Goal: Obtain resource: Obtain resource

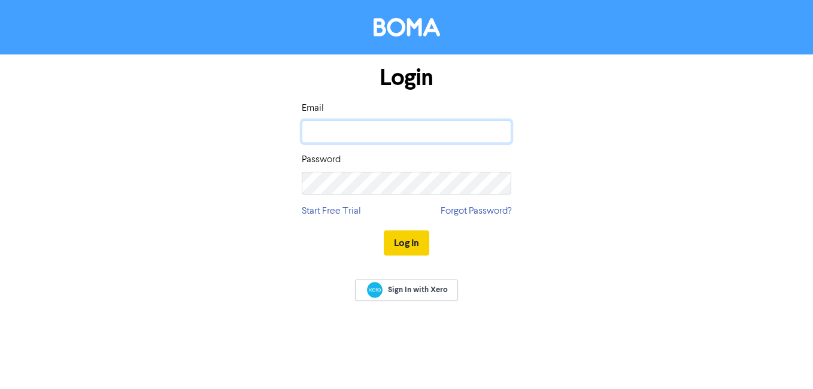
type input "[DOMAIN_NAME][EMAIL_ADDRESS][DOMAIN_NAME]"
click at [419, 242] on button "Log In" at bounding box center [406, 242] width 45 height 25
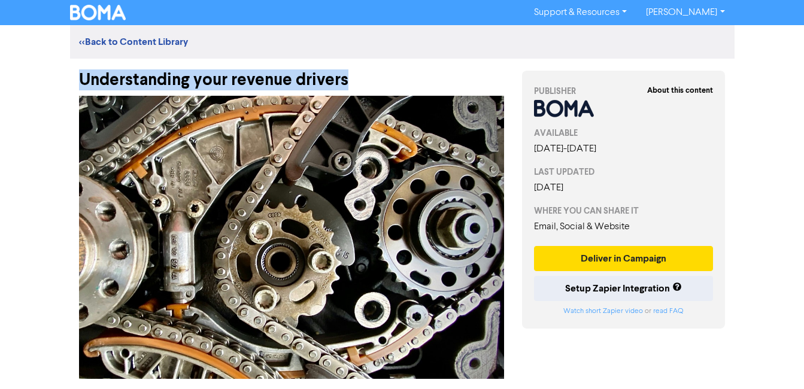
drag, startPoint x: 314, startPoint y: 87, endPoint x: 51, endPoint y: 88, distance: 262.8
click at [51, 88] on div "Support & Resources Video Tutorials FAQ & Guides Marketing Education [PERSON_NA…" at bounding box center [402, 194] width 804 height 389
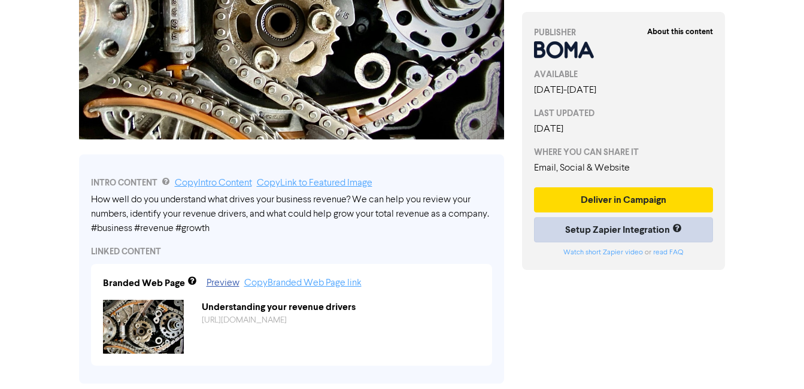
scroll to position [359, 0]
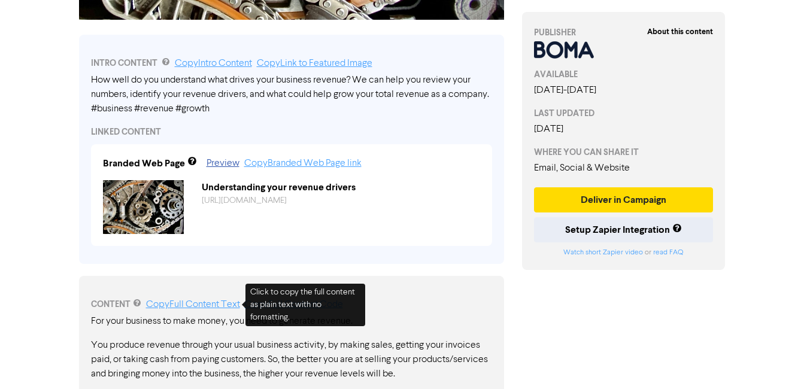
click at [207, 308] on link "Copy Full Content Text" at bounding box center [193, 305] width 94 height 10
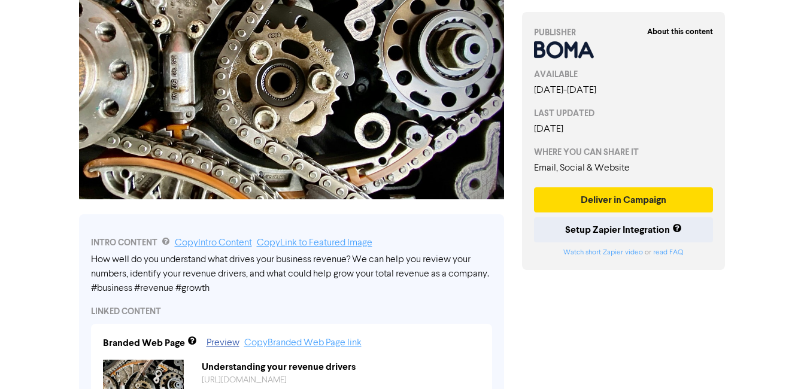
scroll to position [0, 0]
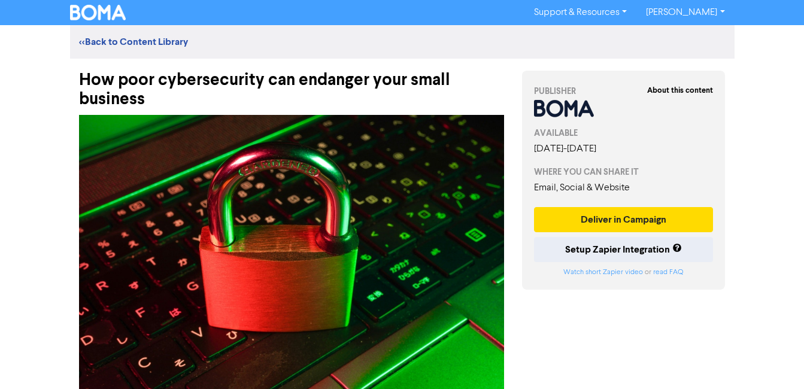
click at [756, 93] on div "Support & Resources Video Tutorials FAQ & Guides Marketing Education [PERSON_NA…" at bounding box center [402, 194] width 804 height 389
click at [747, 76] on div "Support & Resources Video Tutorials FAQ & Guides Marketing Education [PERSON_NA…" at bounding box center [402, 194] width 804 height 389
click at [772, 90] on div "Support & Resources Video Tutorials FAQ & Guides Marketing Education [PERSON_NA…" at bounding box center [402, 194] width 804 height 389
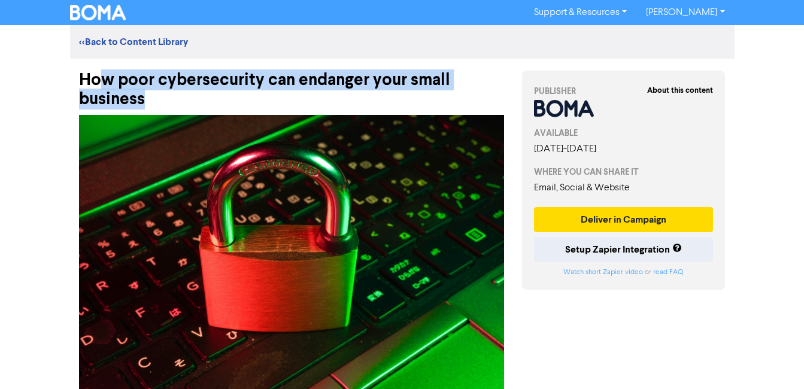
drag, startPoint x: 147, startPoint y: 105, endPoint x: 102, endPoint y: 89, distance: 48.5
click at [102, 89] on div "How poor cybersecurity can endanger your small business" at bounding box center [291, 84] width 425 height 50
drag, startPoint x: 102, startPoint y: 89, endPoint x: 159, endPoint y: 87, distance: 56.9
click at [159, 87] on div "How poor cybersecurity can endanger your small business" at bounding box center [291, 84] width 425 height 50
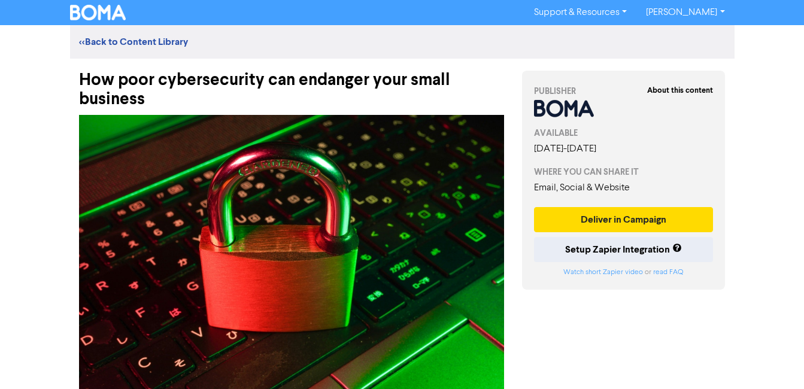
click at [795, 145] on div "Support & Resources Video Tutorials FAQ & Guides Marketing Education [PERSON_NA…" at bounding box center [402, 194] width 804 height 389
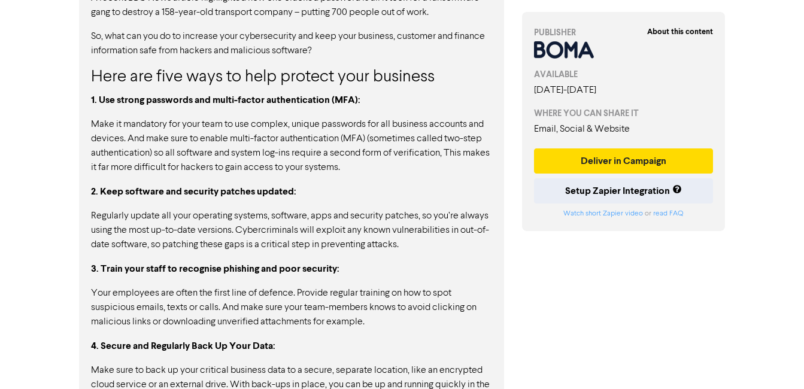
scroll to position [898, 0]
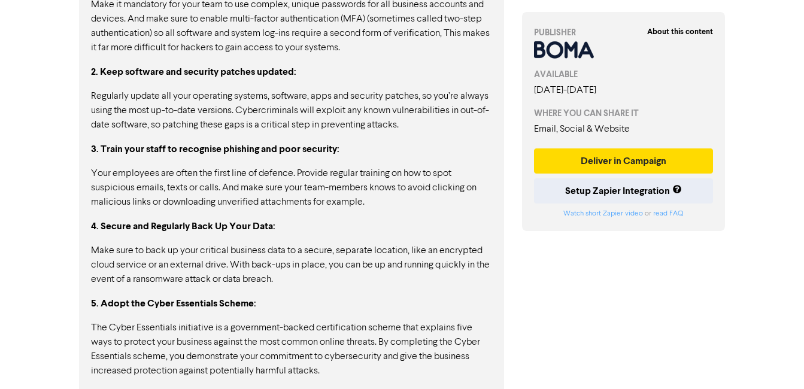
drag, startPoint x: 153, startPoint y: 14, endPoint x: 59, endPoint y: 99, distance: 127.2
drag, startPoint x: 354, startPoint y: 150, endPoint x: 157, endPoint y: 139, distance: 196.6
click at [78, 151] on div "CONTENT Copy Full Content Text Copy Full Content Code Digital systems and cloud…" at bounding box center [291, 129] width 443 height 771
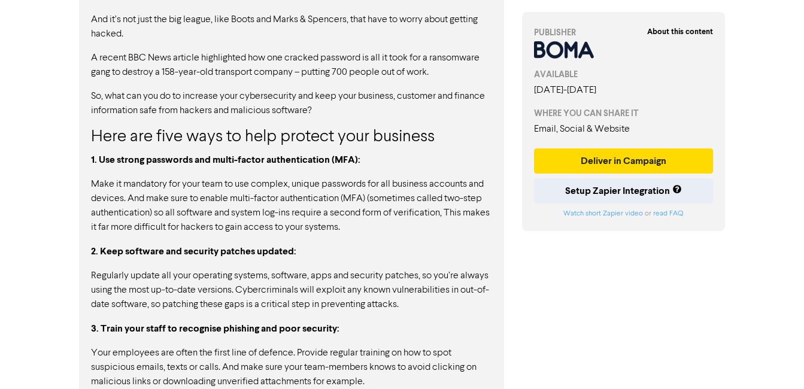
scroll to position [659, 0]
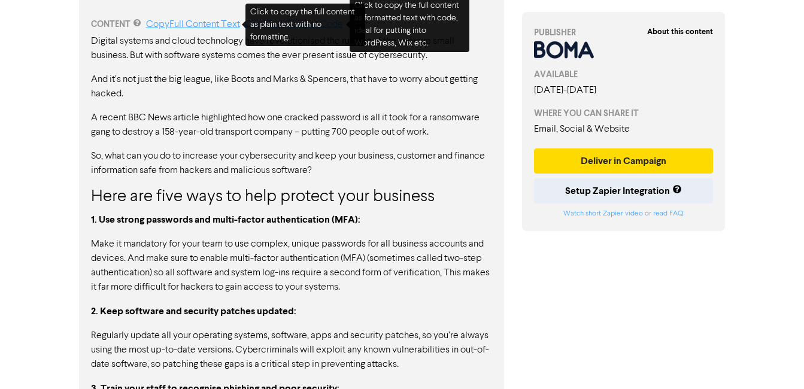
click at [198, 22] on link "Copy Full Content Text" at bounding box center [193, 25] width 94 height 10
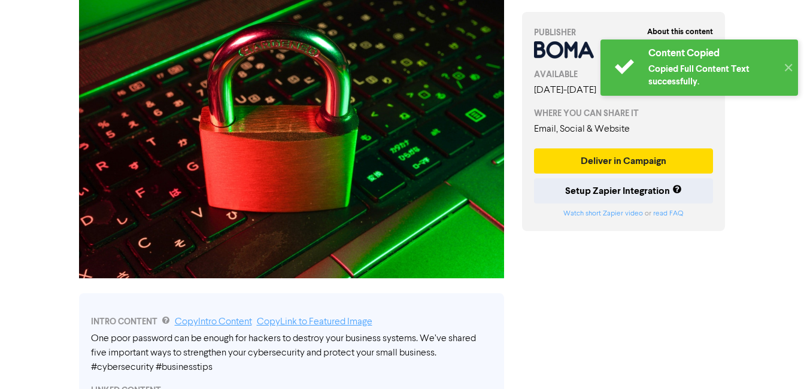
scroll to position [0, 0]
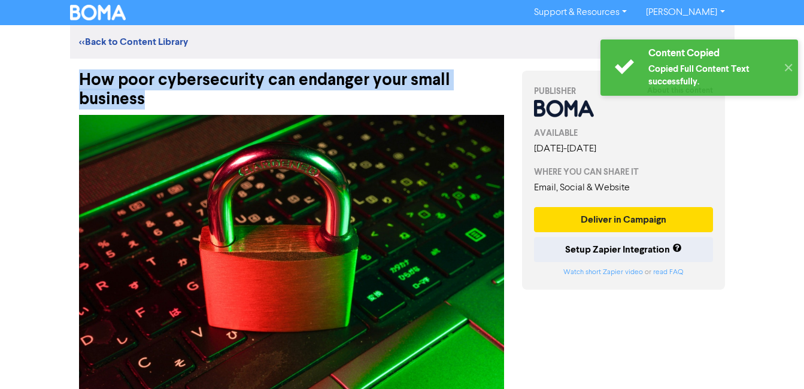
drag, startPoint x: 145, startPoint y: 100, endPoint x: 77, endPoint y: 80, distance: 71.2
click at [77, 80] on div "How poor cybersecurity can endanger your small business" at bounding box center [291, 84] width 443 height 50
copy div "How poor cybersecurity can endanger your small business"
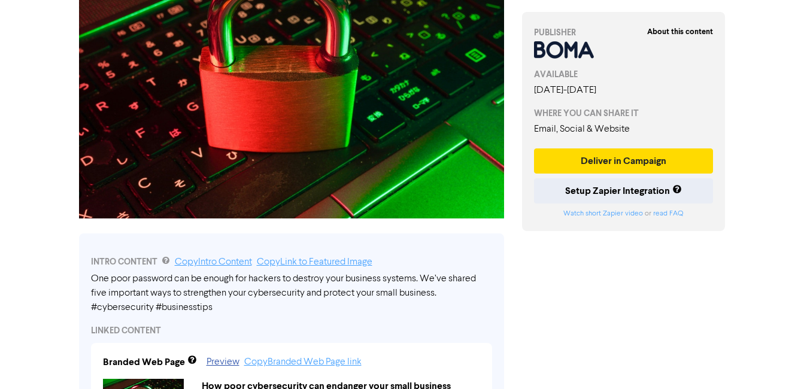
scroll to position [359, 0]
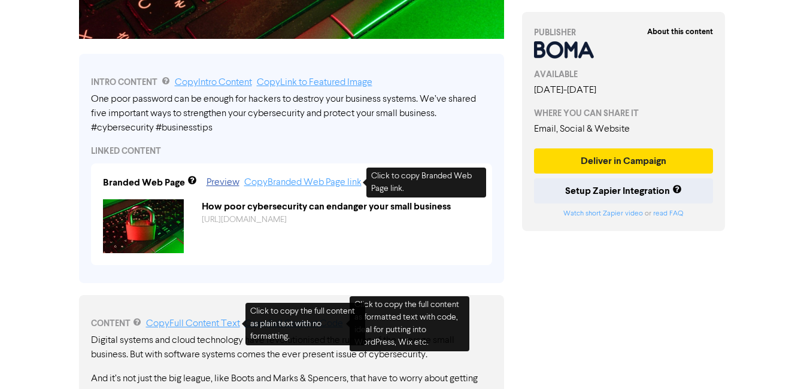
click at [214, 321] on link "Copy Full Content Text" at bounding box center [193, 324] width 94 height 10
